Goal: Check status: Check status

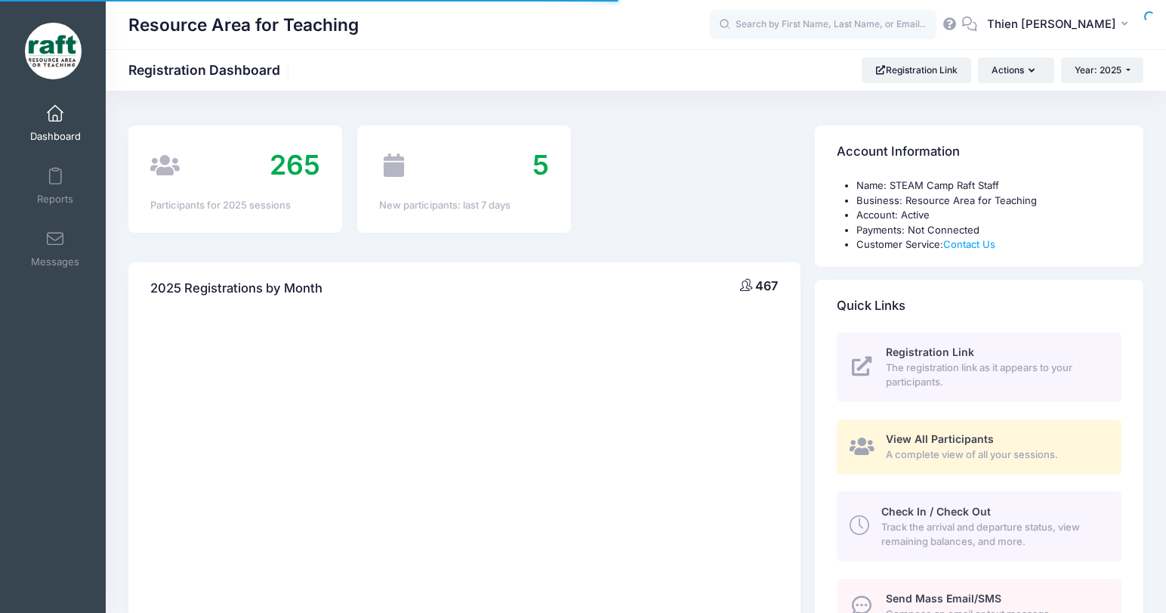
select select
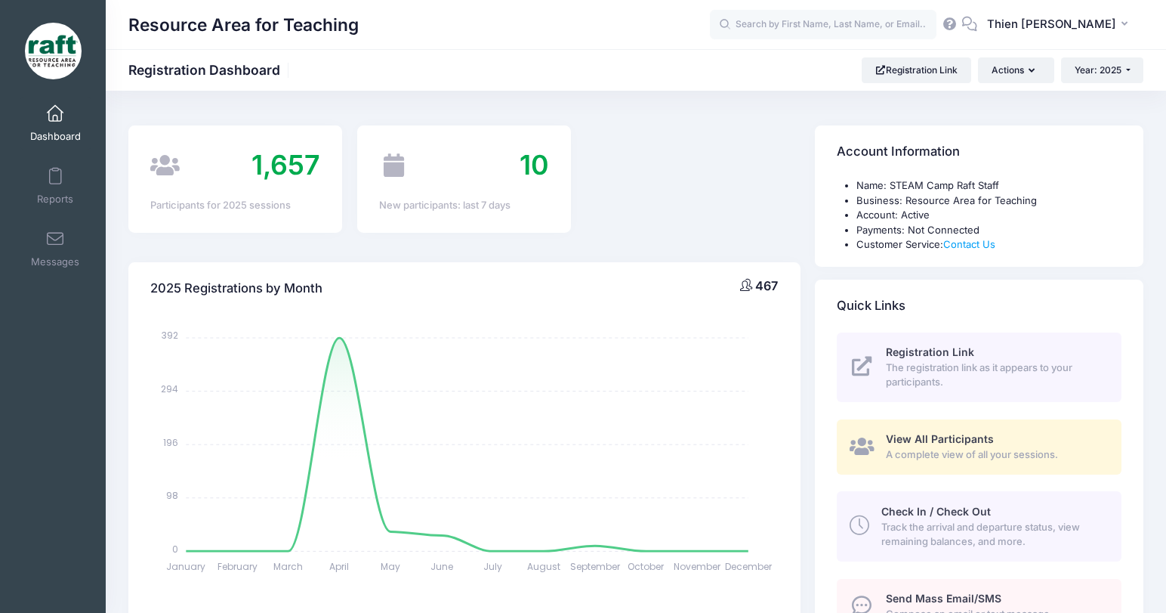
click at [900, 460] on span "A complete view of all your sessions." at bounding box center [995, 454] width 218 height 15
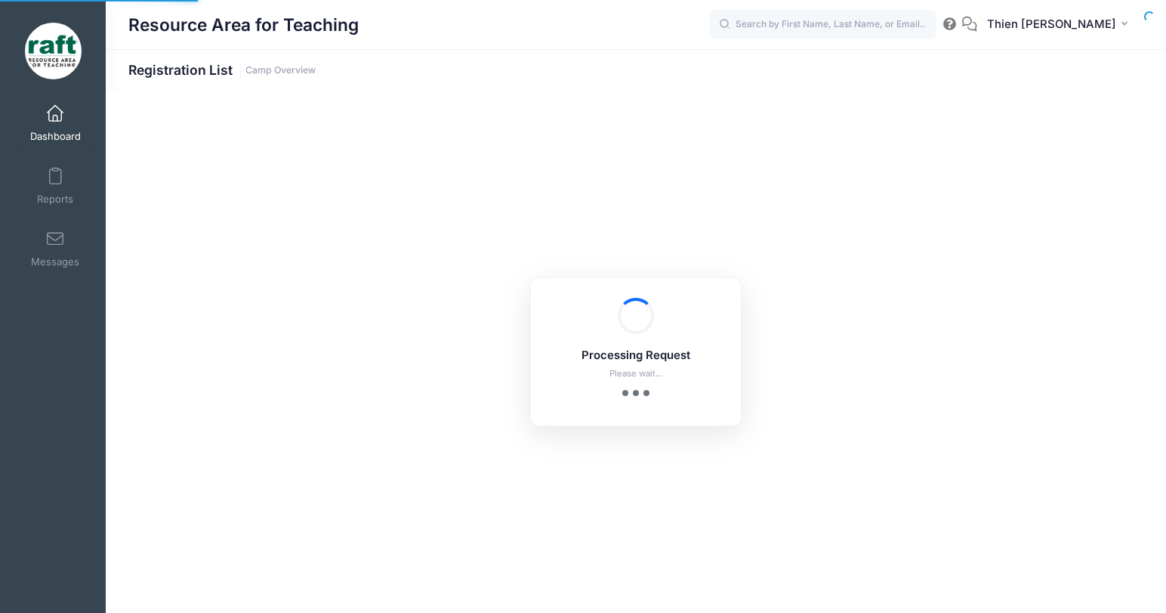
select select "10"
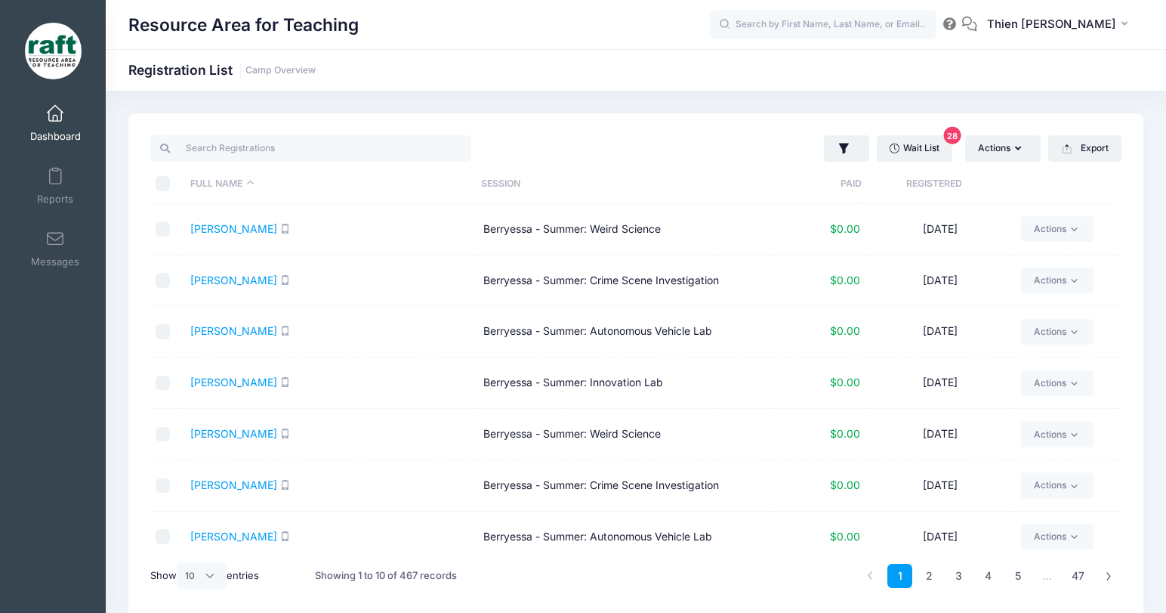
click at [914, 184] on th "Registered" at bounding box center [935, 184] width 146 height 40
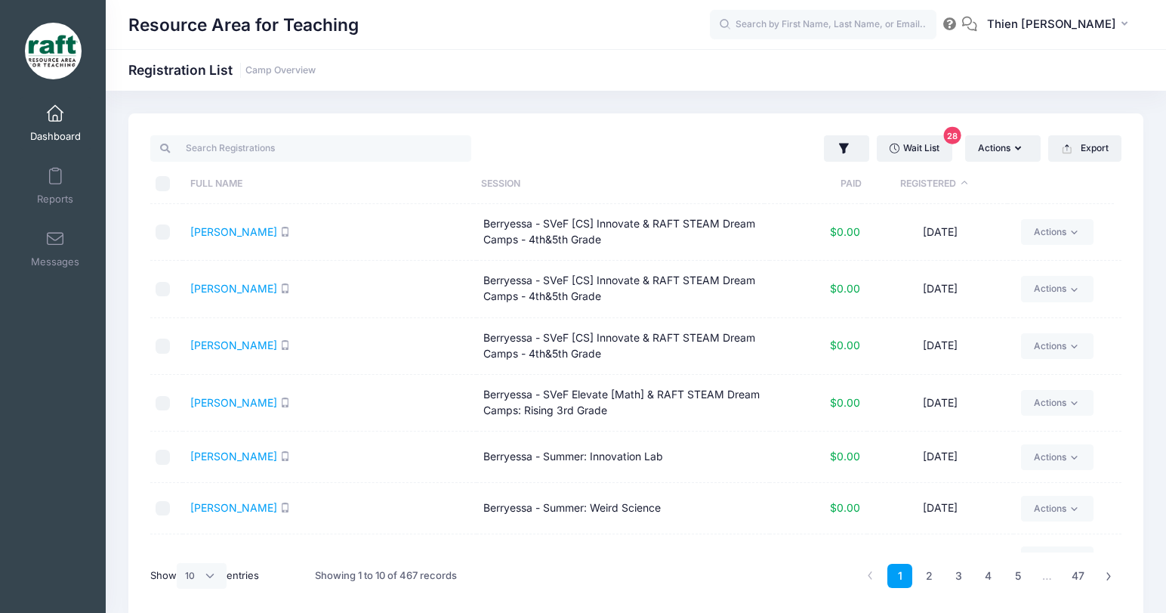
click at [914, 184] on th "Registered" at bounding box center [935, 184] width 146 height 40
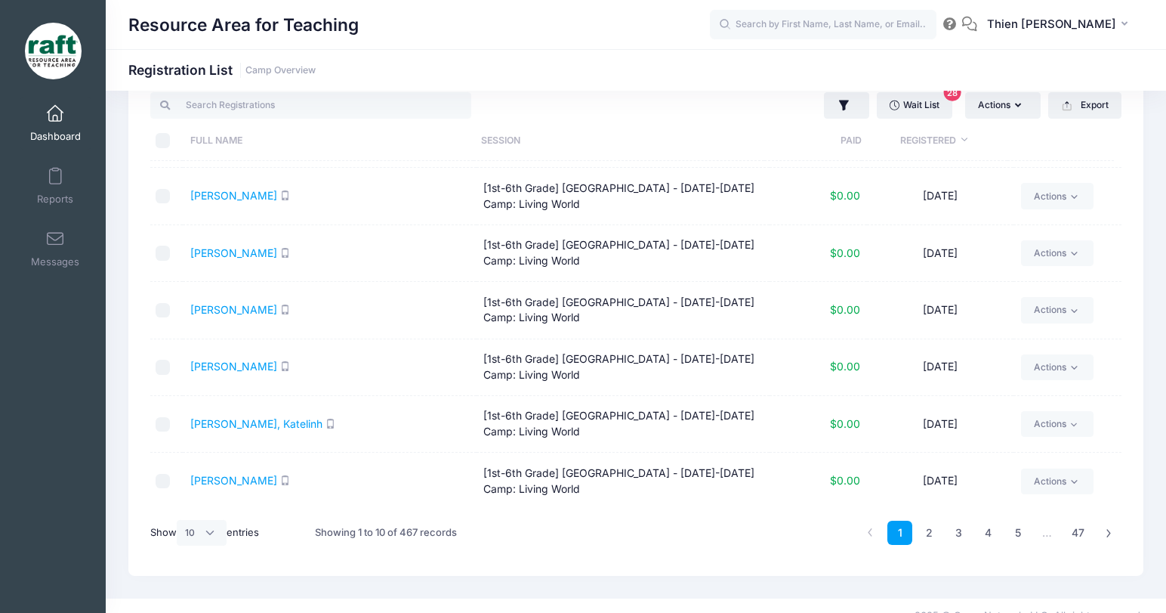
scroll to position [63, 0]
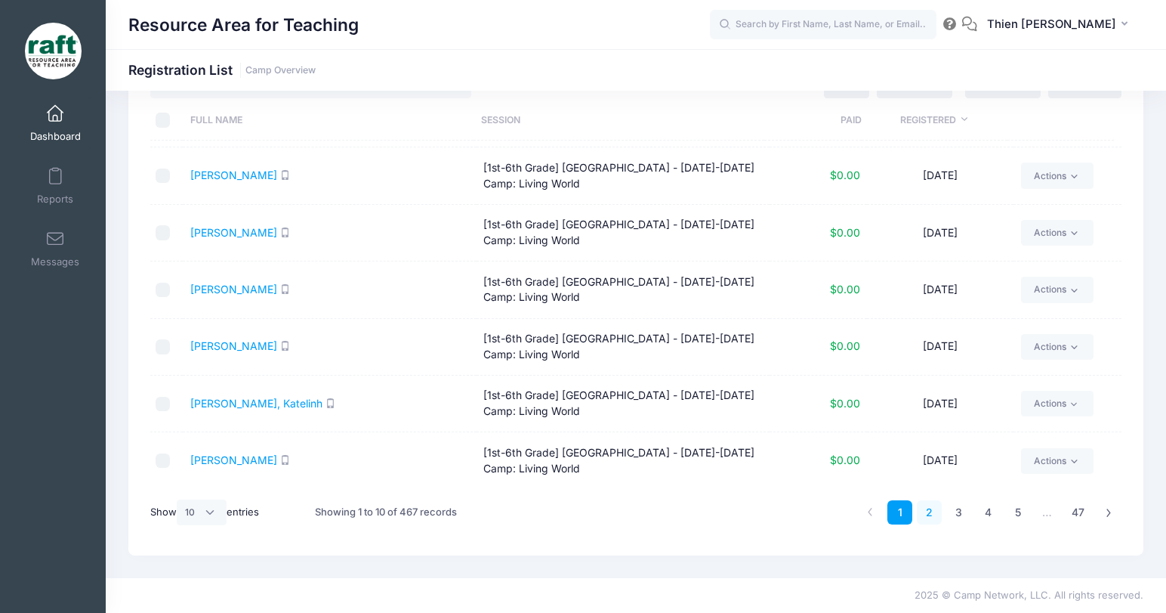
click at [930, 514] on link "2" at bounding box center [929, 512] width 25 height 25
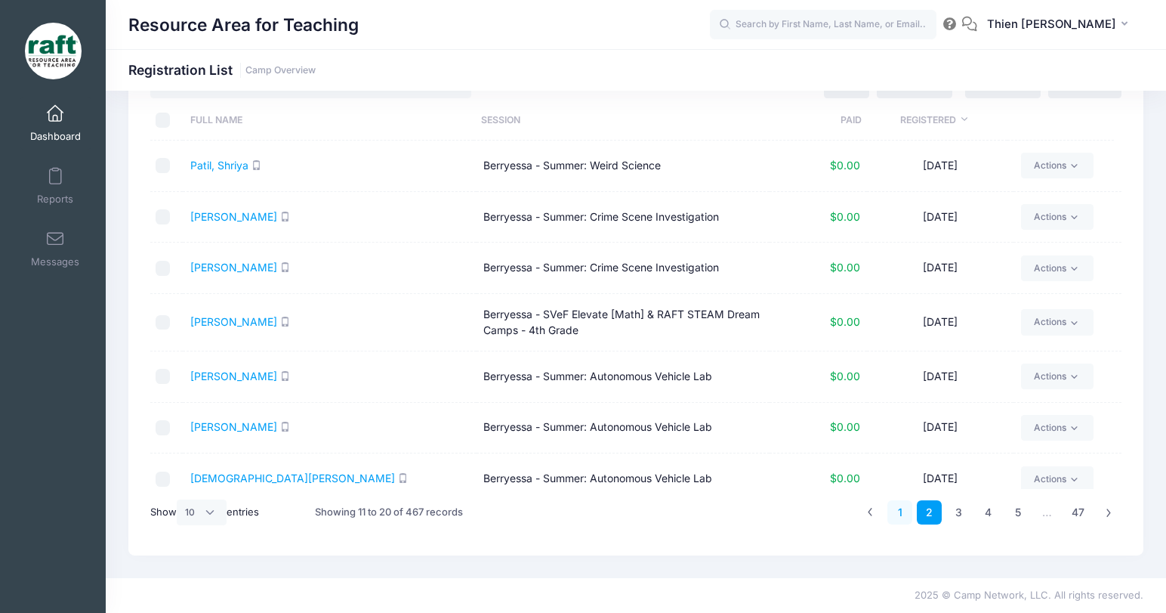
click at [894, 506] on link "1" at bounding box center [900, 512] width 25 height 25
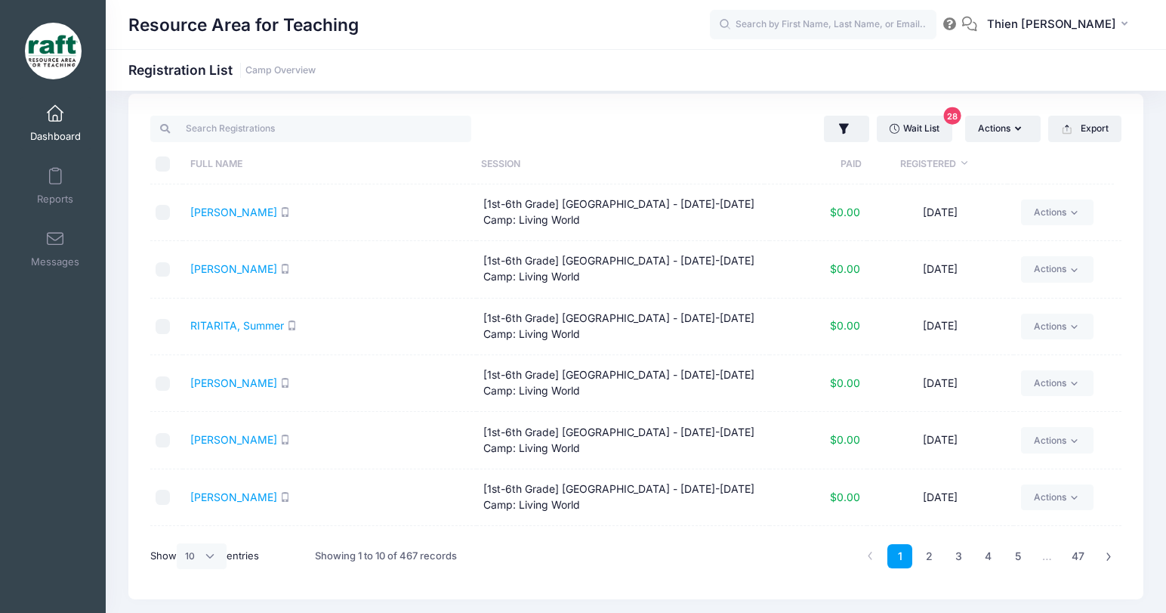
scroll to position [0, 0]
